Goal: Task Accomplishment & Management: Use online tool/utility

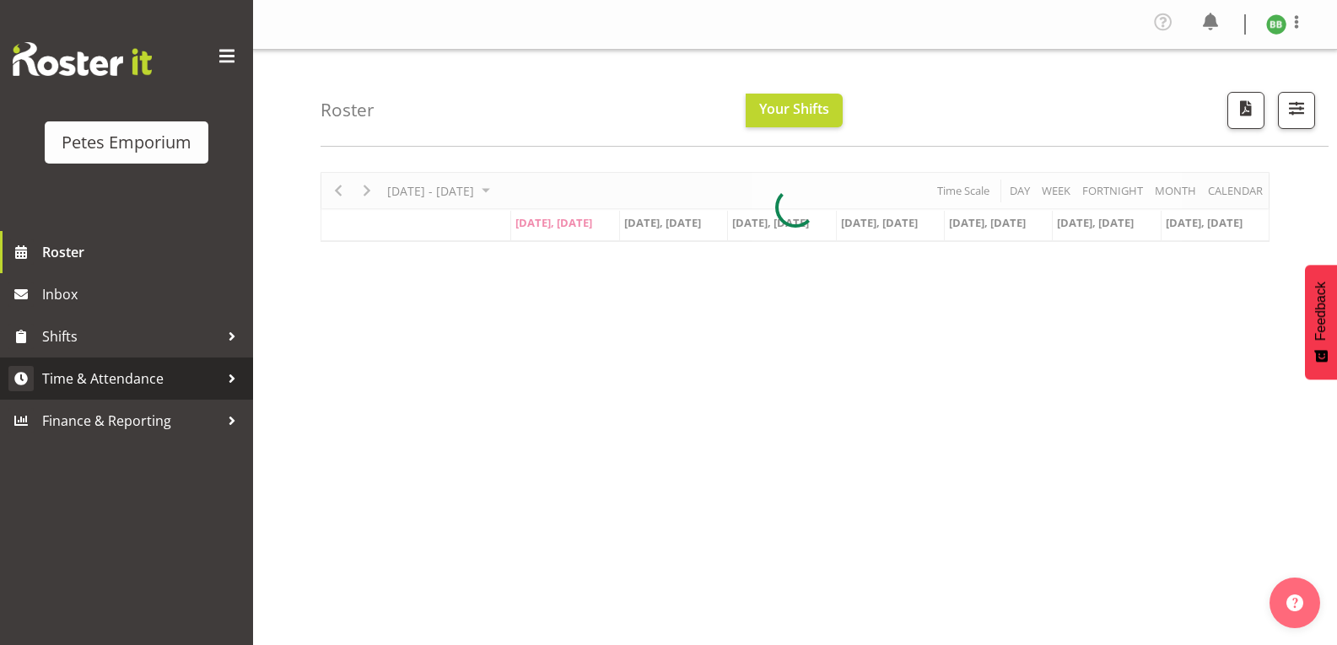
click at [165, 390] on span "Time & Attendance" at bounding box center [130, 378] width 177 height 25
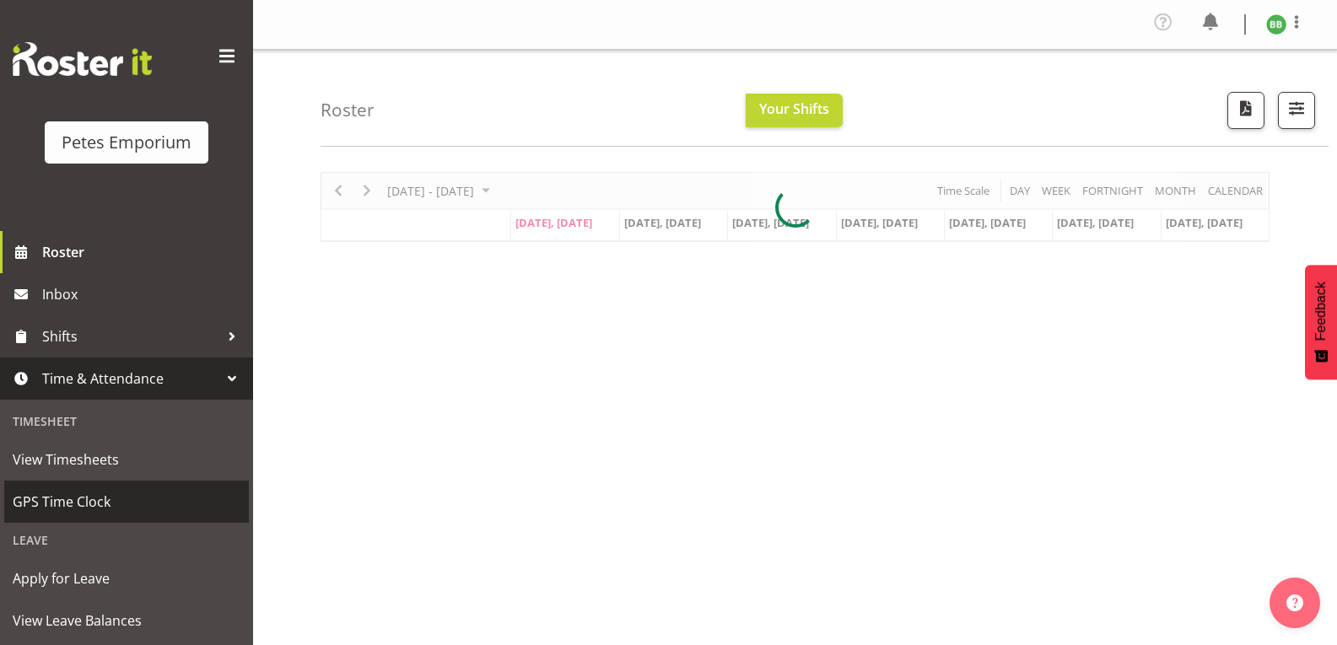
click at [111, 517] on link "GPS Time Clock" at bounding box center [126, 502] width 245 height 42
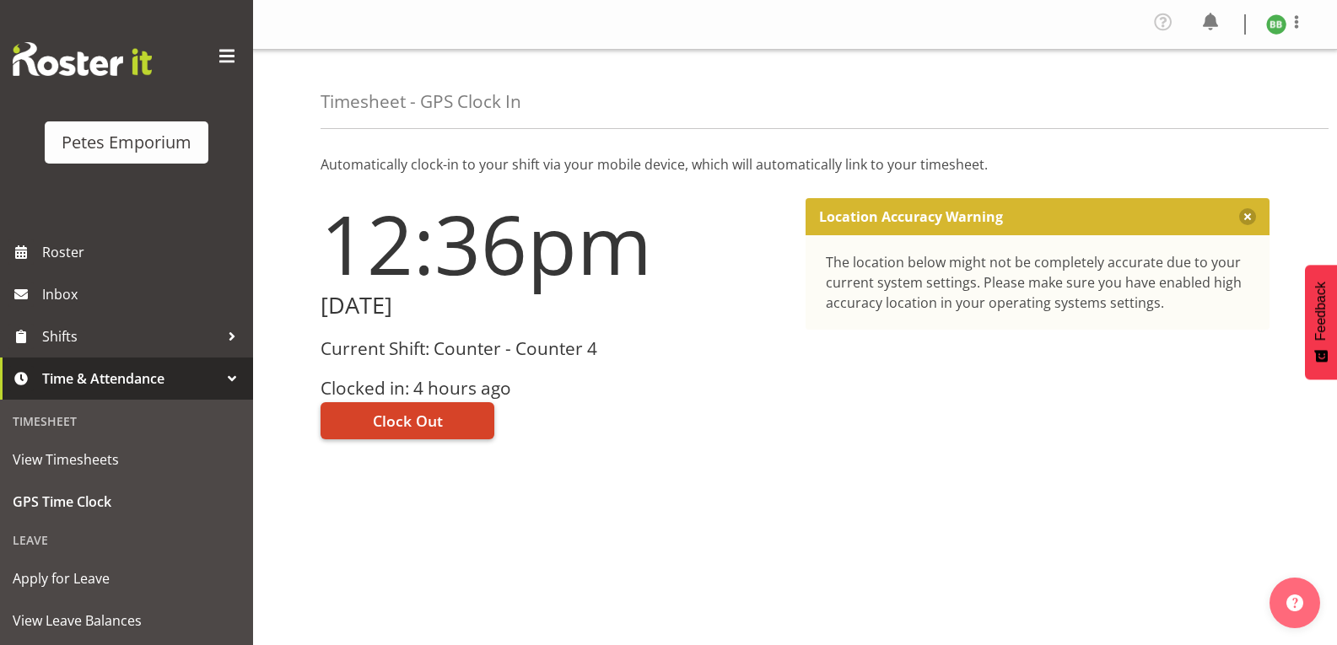
click at [421, 421] on span "Clock Out" at bounding box center [408, 421] width 70 height 22
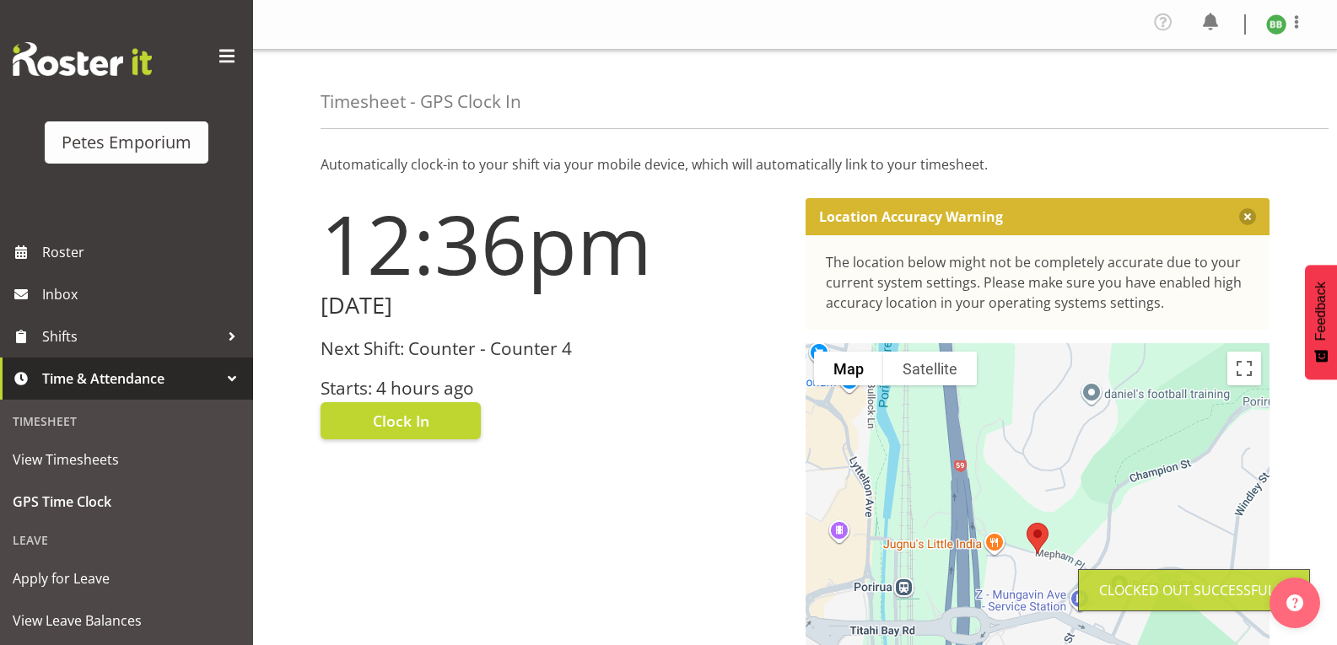
click at [1277, 29] on img at bounding box center [1276, 24] width 20 height 20
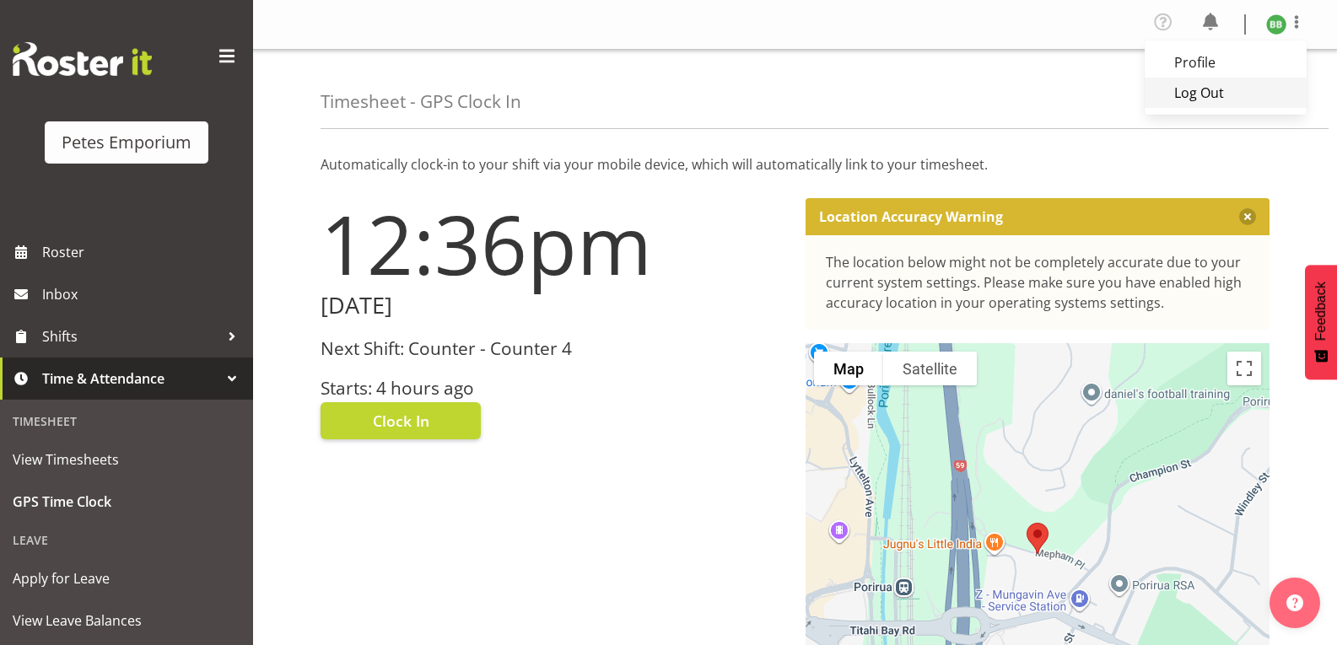
click at [1189, 94] on link "Log Out" at bounding box center [1226, 93] width 162 height 30
